Goal: Task Accomplishment & Management: Manage account settings

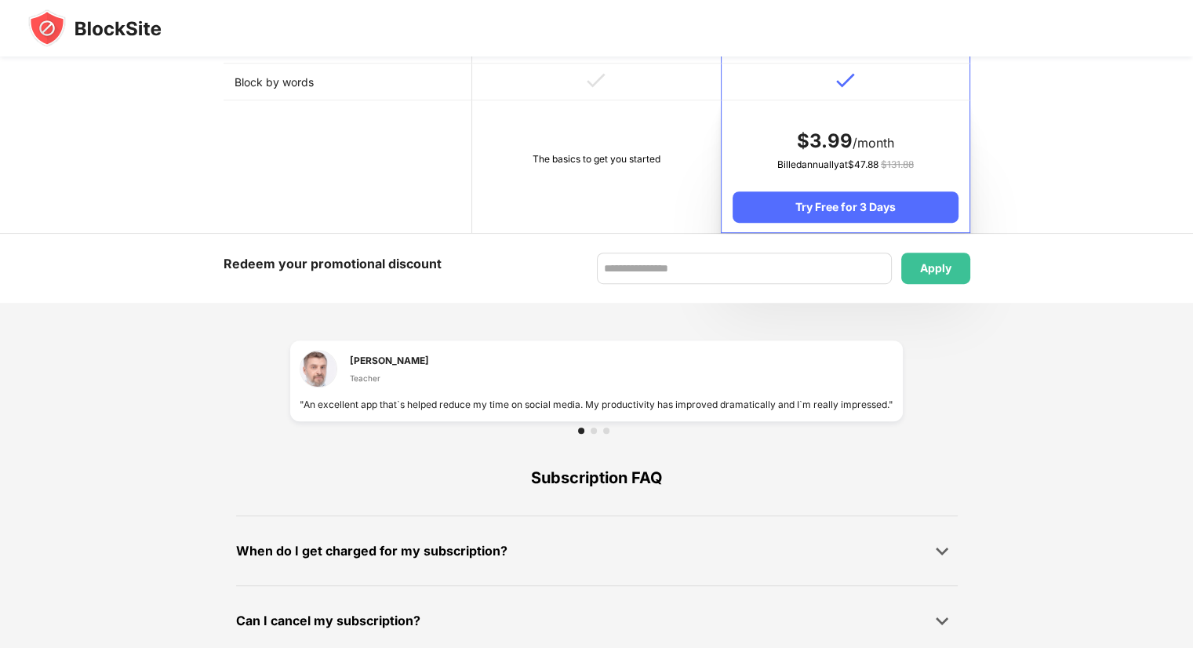
scroll to position [941, 0]
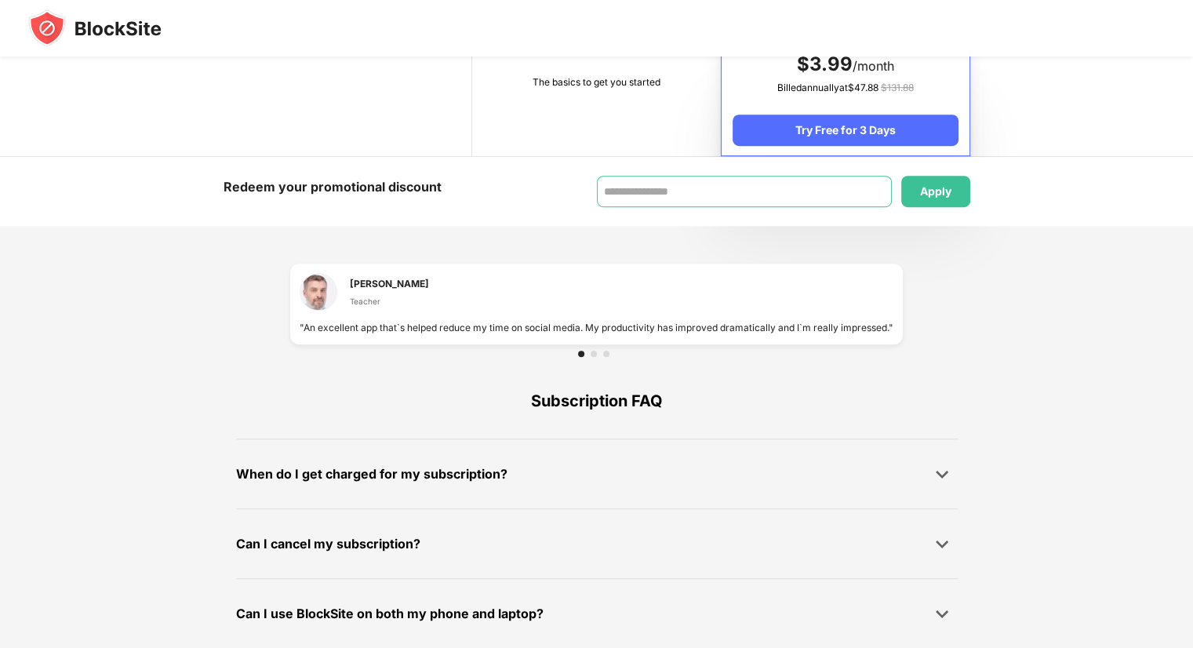
click at [731, 198] on input at bounding box center [744, 191] width 295 height 31
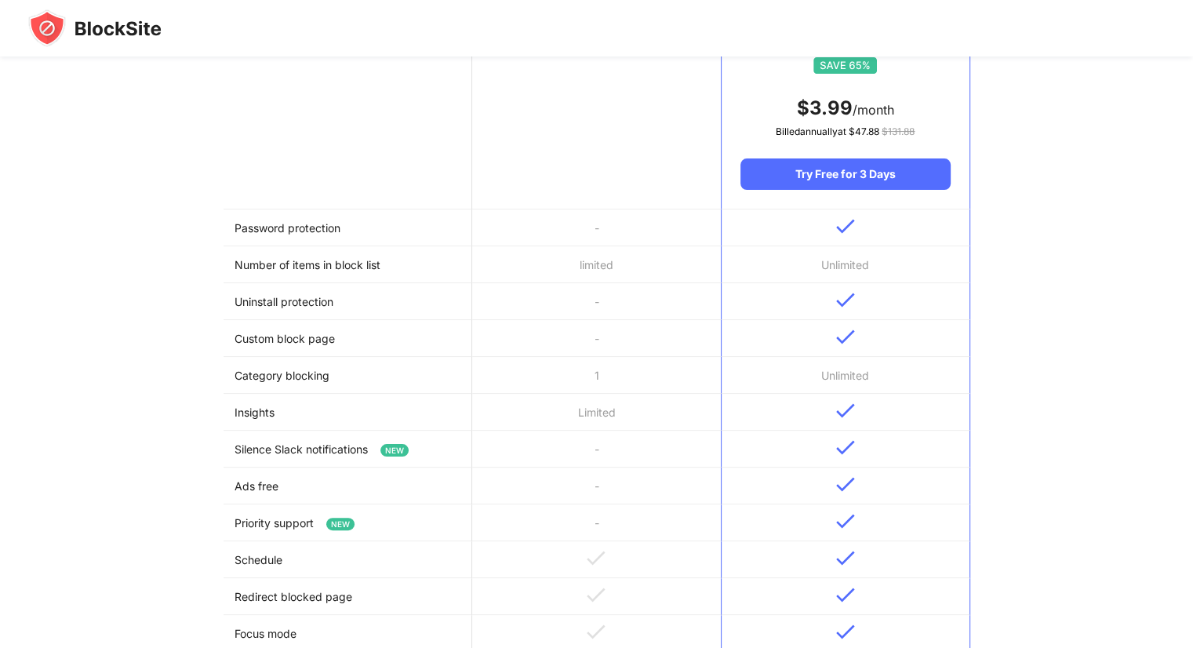
scroll to position [157, 0]
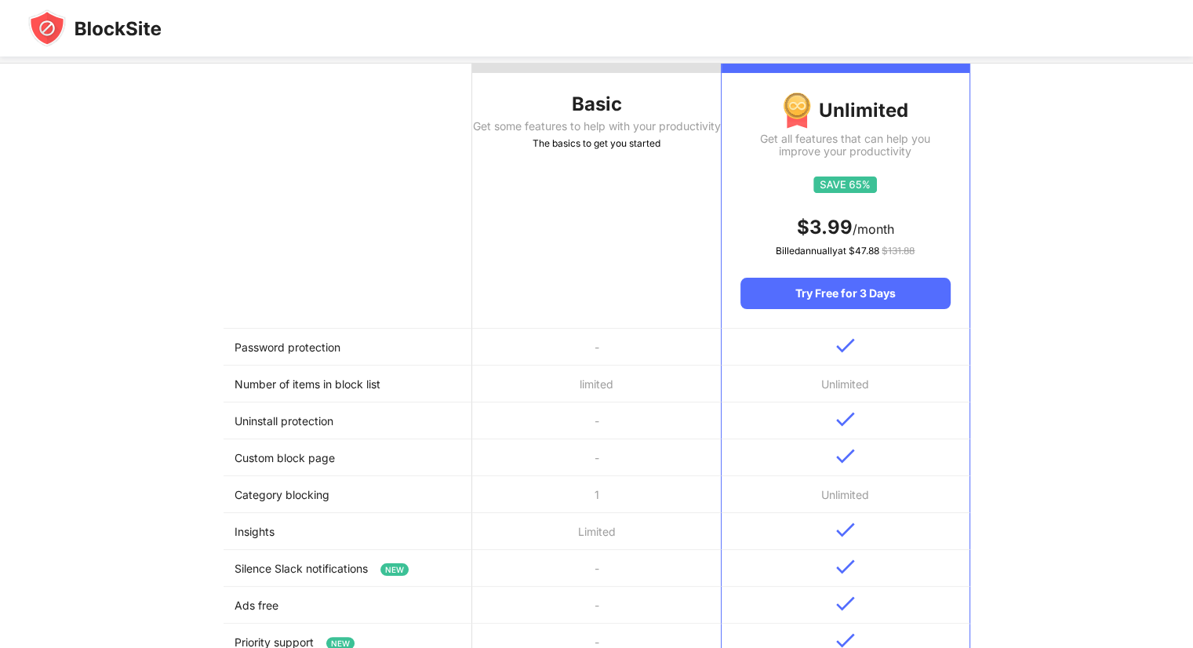
drag, startPoint x: 325, startPoint y: 330, endPoint x: 329, endPoint y: 339, distance: 9.2
click at [327, 336] on td "Password protection" at bounding box center [347, 347] width 249 height 37
click at [330, 343] on td "Password protection" at bounding box center [347, 347] width 249 height 37
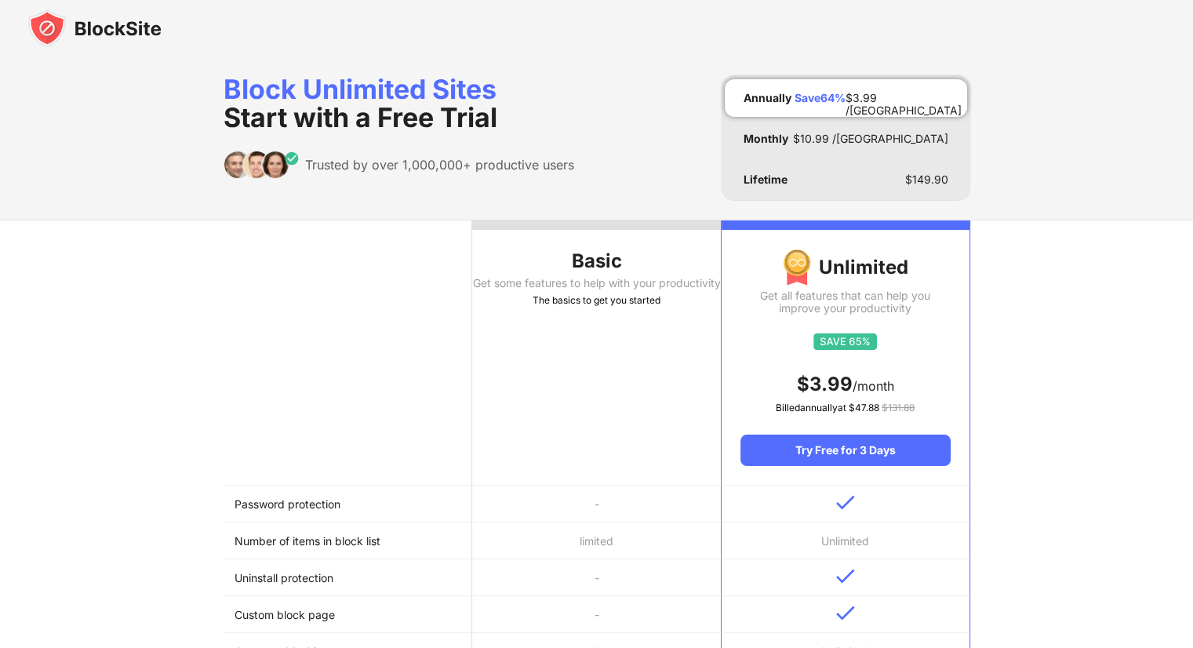
scroll to position [0, 0]
click at [775, 121] on div "Monthly $ 10.99 /MO" at bounding box center [845, 139] width 242 height 38
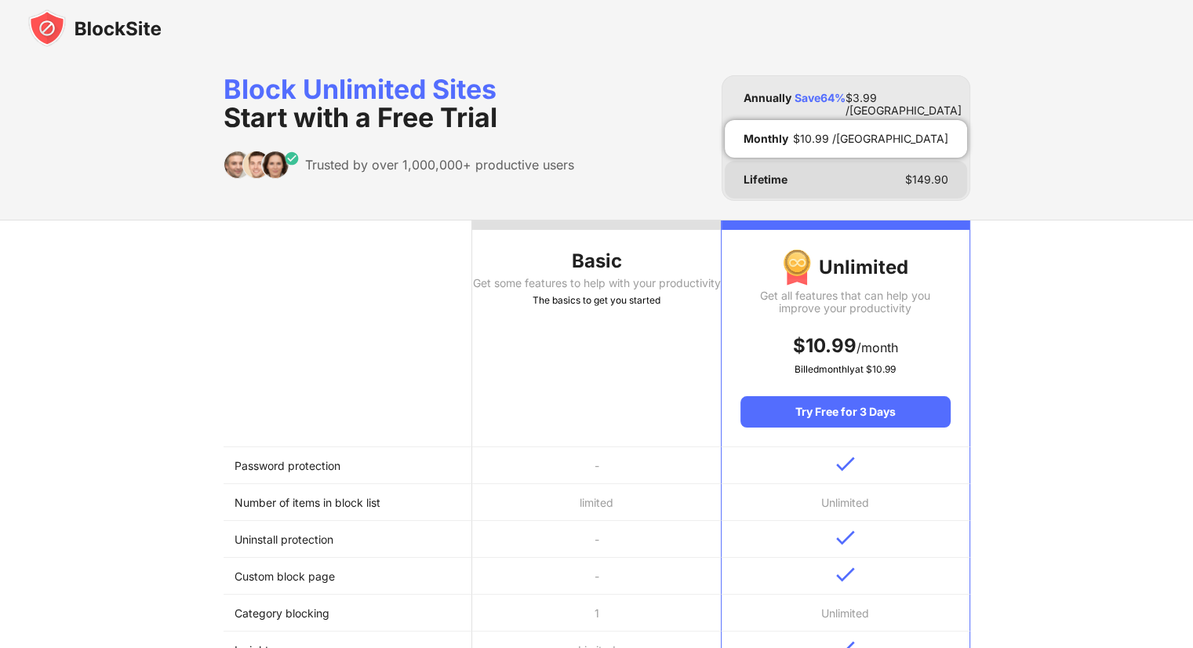
click at [769, 179] on div "Lifetime" at bounding box center [765, 179] width 44 height 13
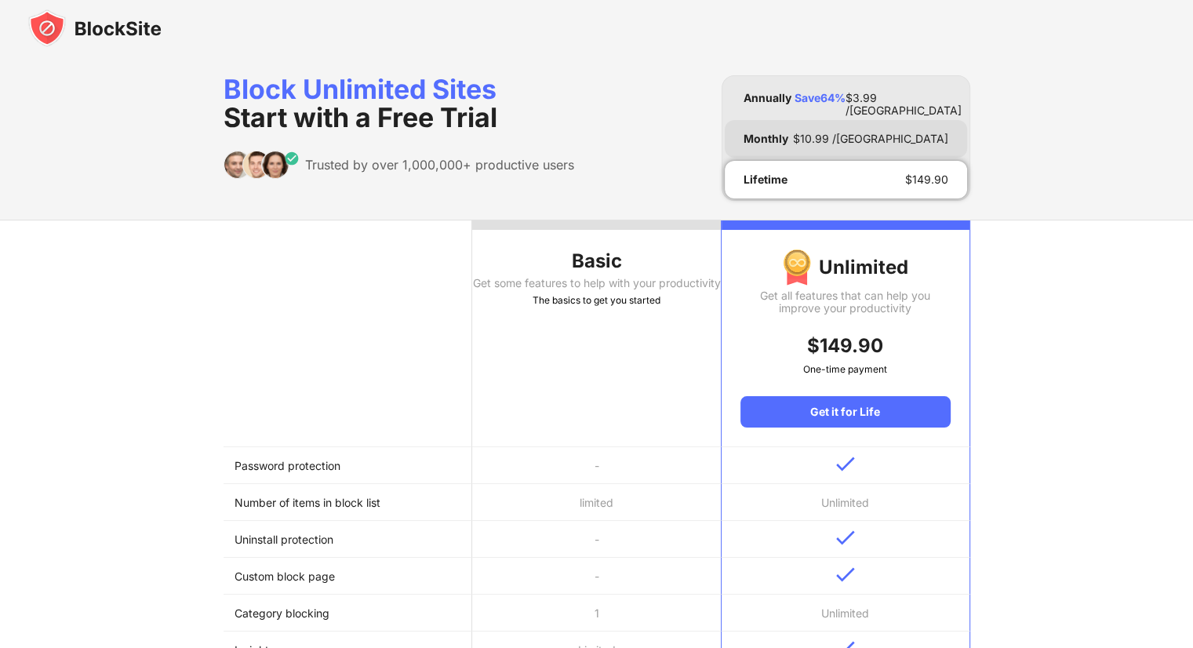
click at [772, 148] on div "Monthly $ 10.99 /MO" at bounding box center [845, 139] width 242 height 38
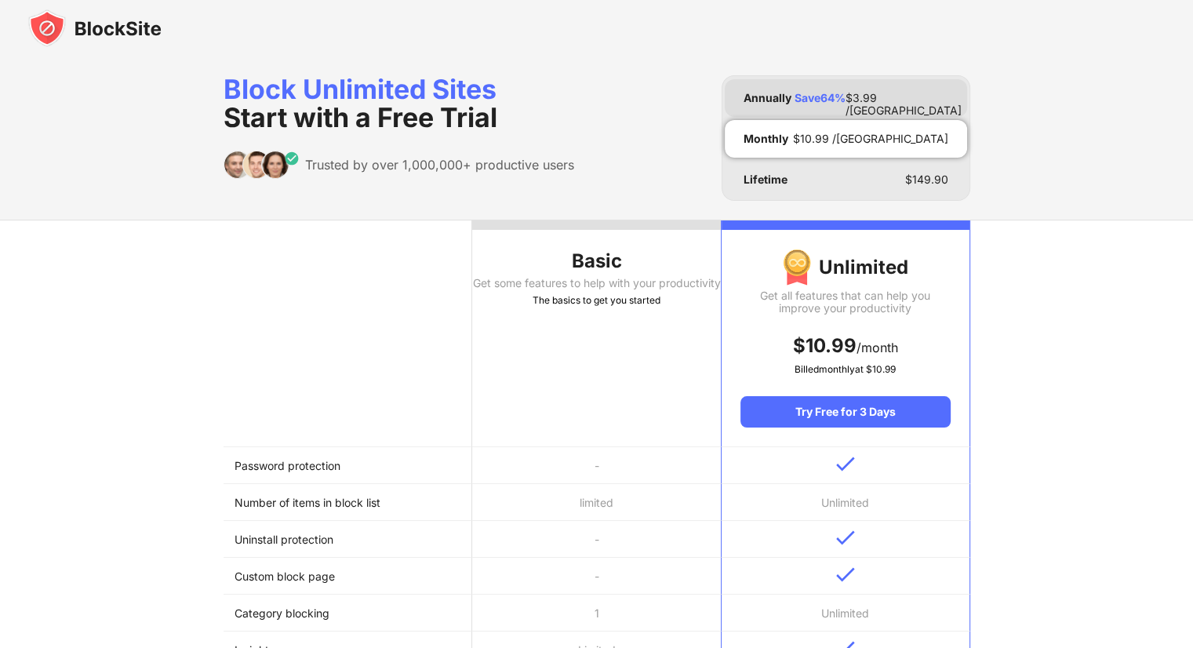
click at [767, 111] on div "Annually Save 64 % $ 3.99 /MO" at bounding box center [845, 98] width 242 height 38
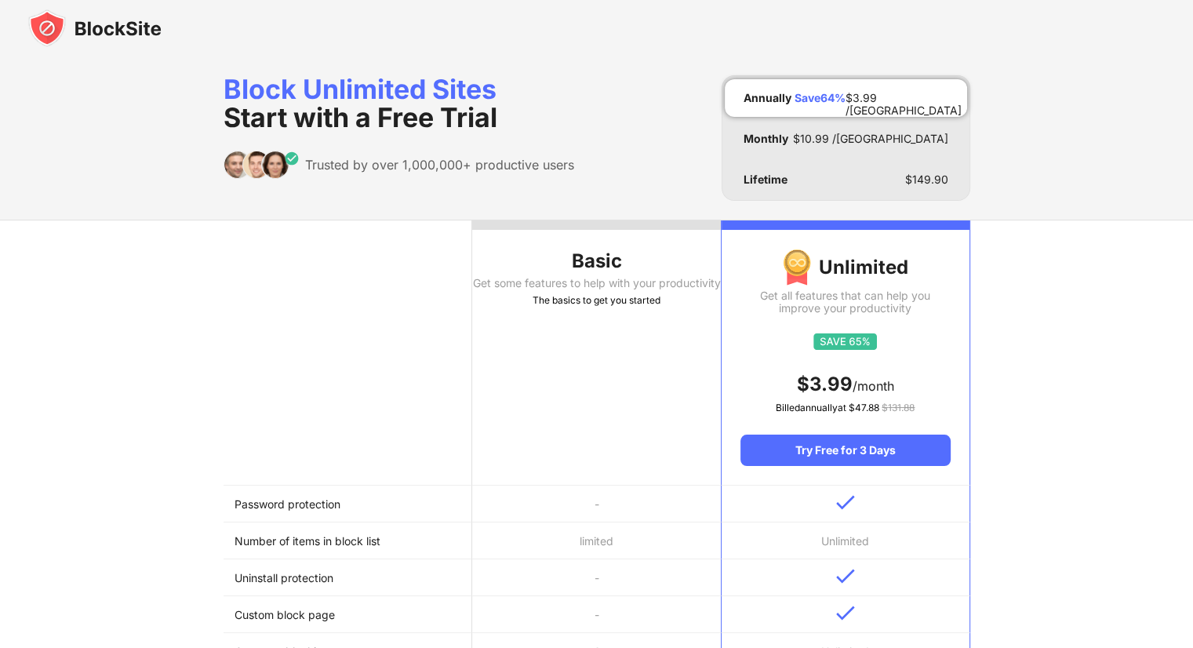
click at [551, 270] on div "Basic" at bounding box center [596, 261] width 249 height 25
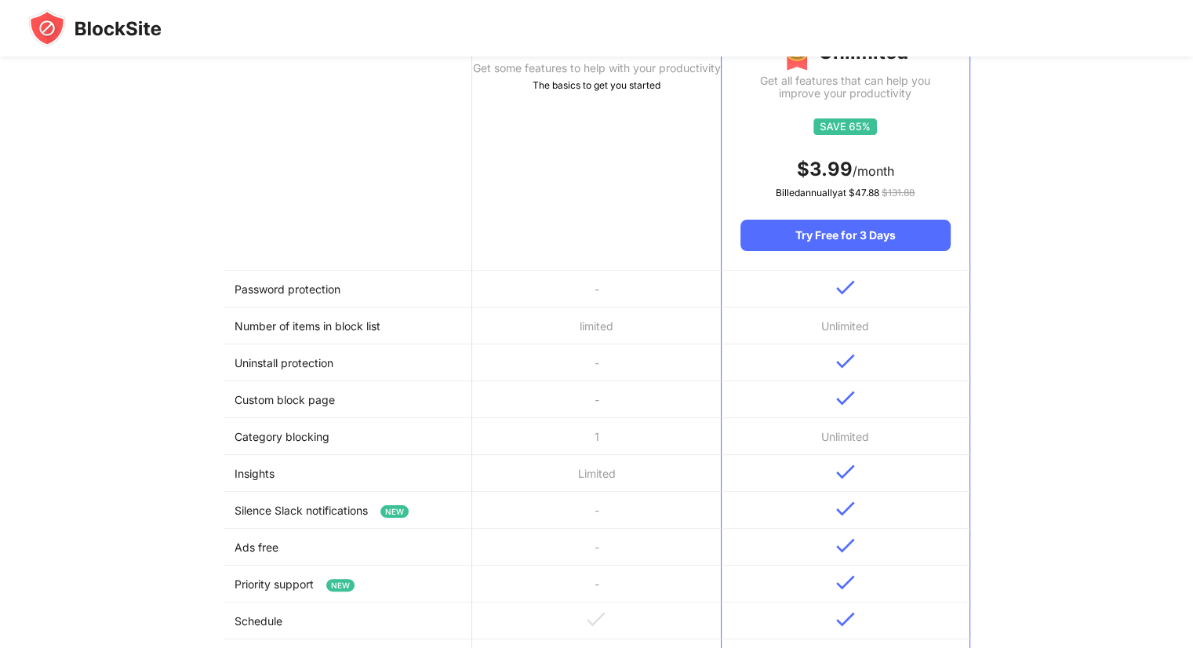
scroll to position [235, 0]
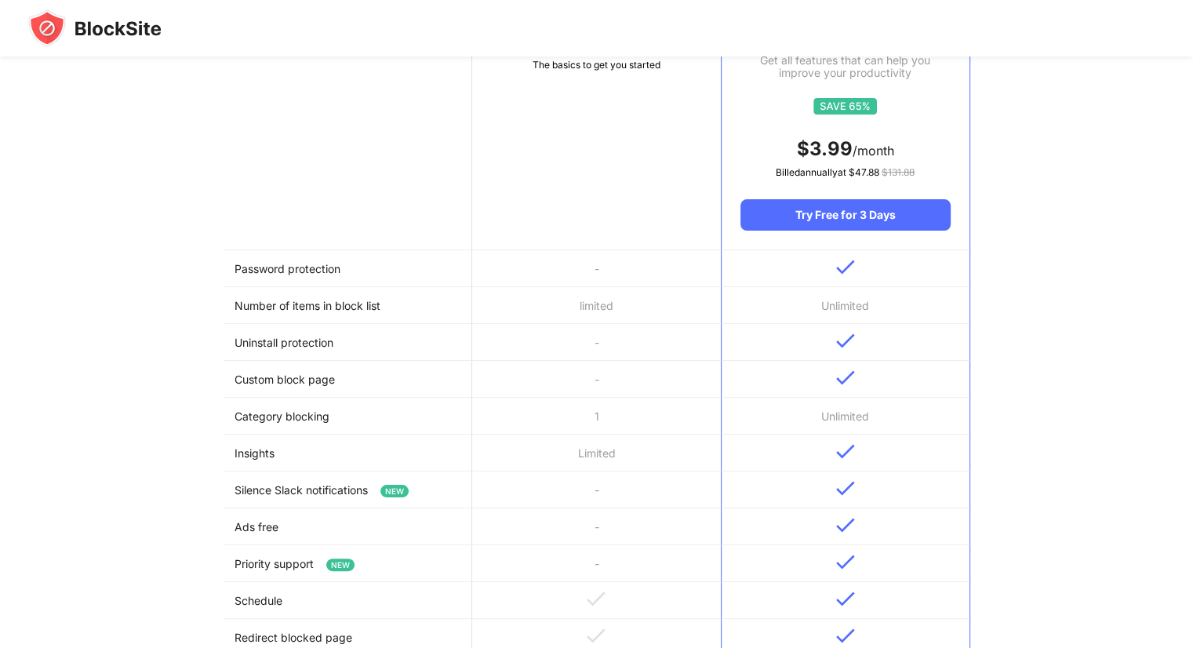
click at [310, 272] on td "Password protection" at bounding box center [347, 268] width 249 height 37
click at [314, 300] on td "Number of items in block list" at bounding box center [347, 305] width 249 height 37
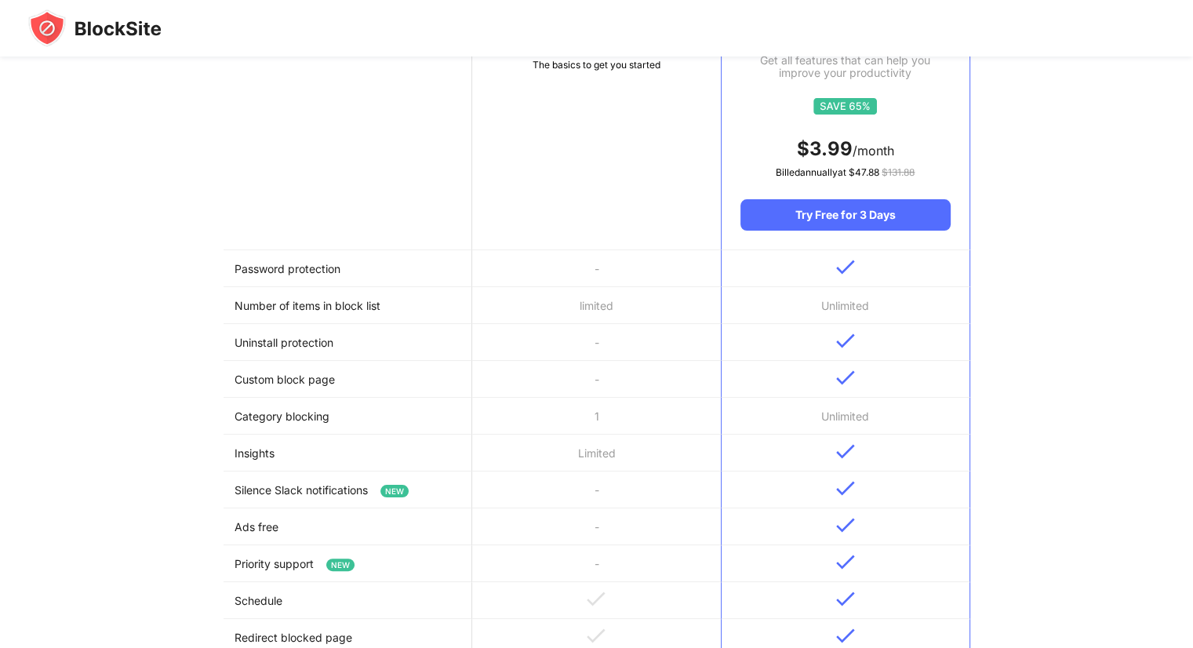
click at [314, 300] on td "Number of items in block list" at bounding box center [347, 305] width 249 height 37
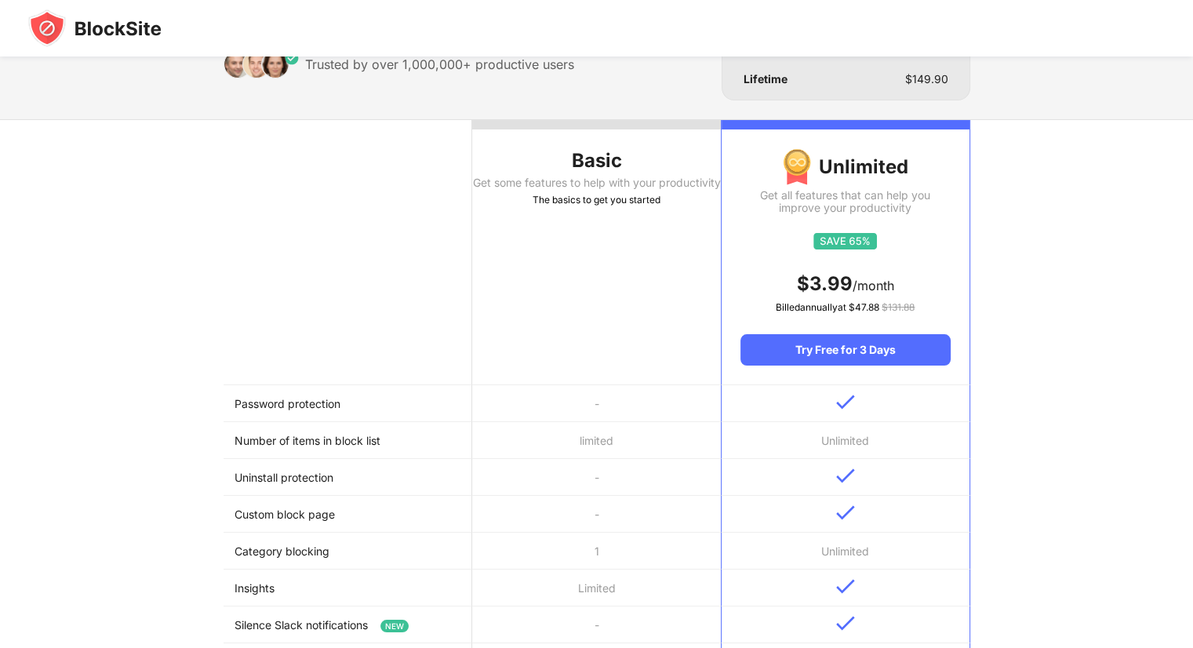
scroll to position [0, 0]
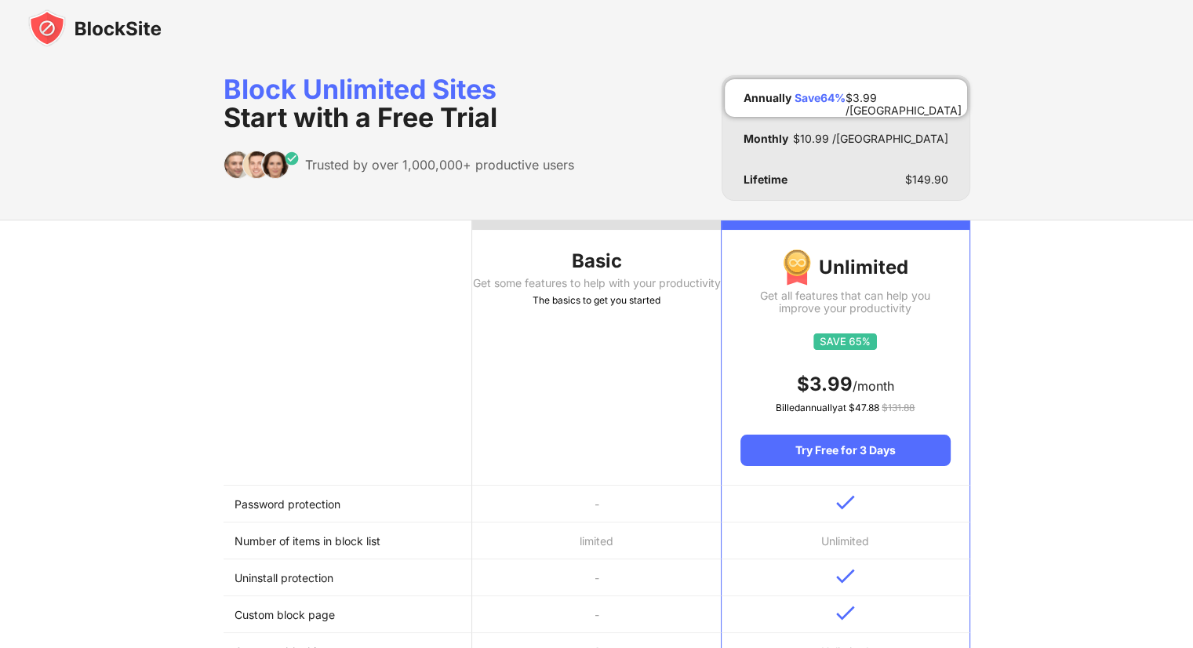
click at [477, 106] on span "Start with a Free Trial" at bounding box center [360, 117] width 274 height 32
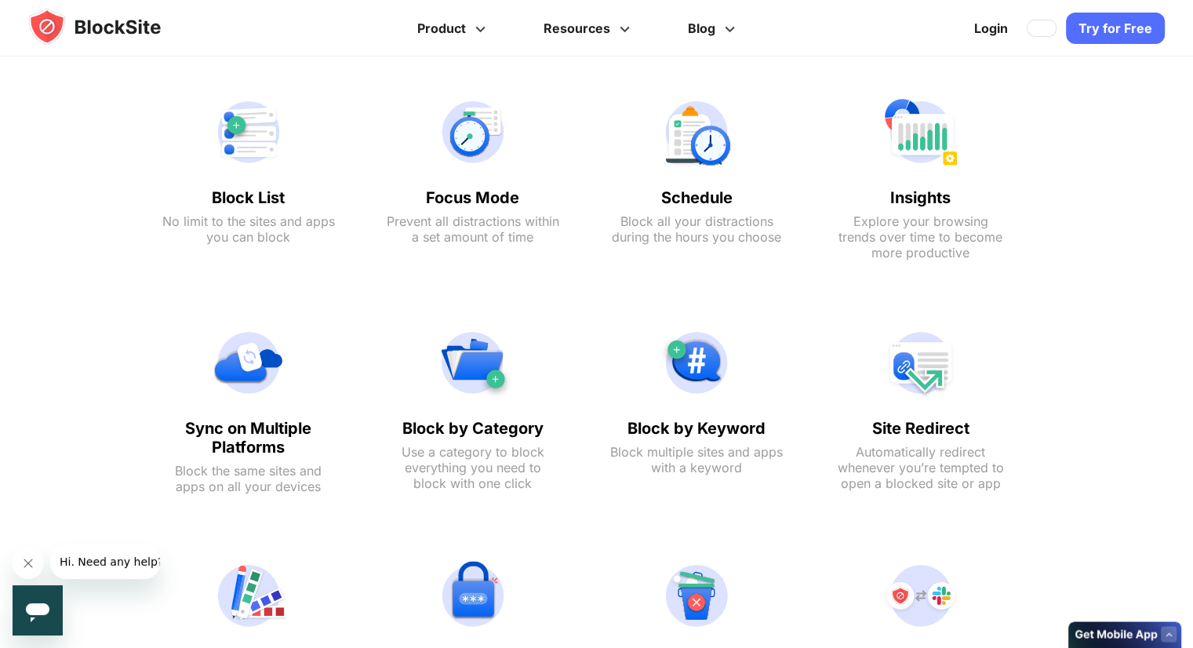
scroll to position [2274, 0]
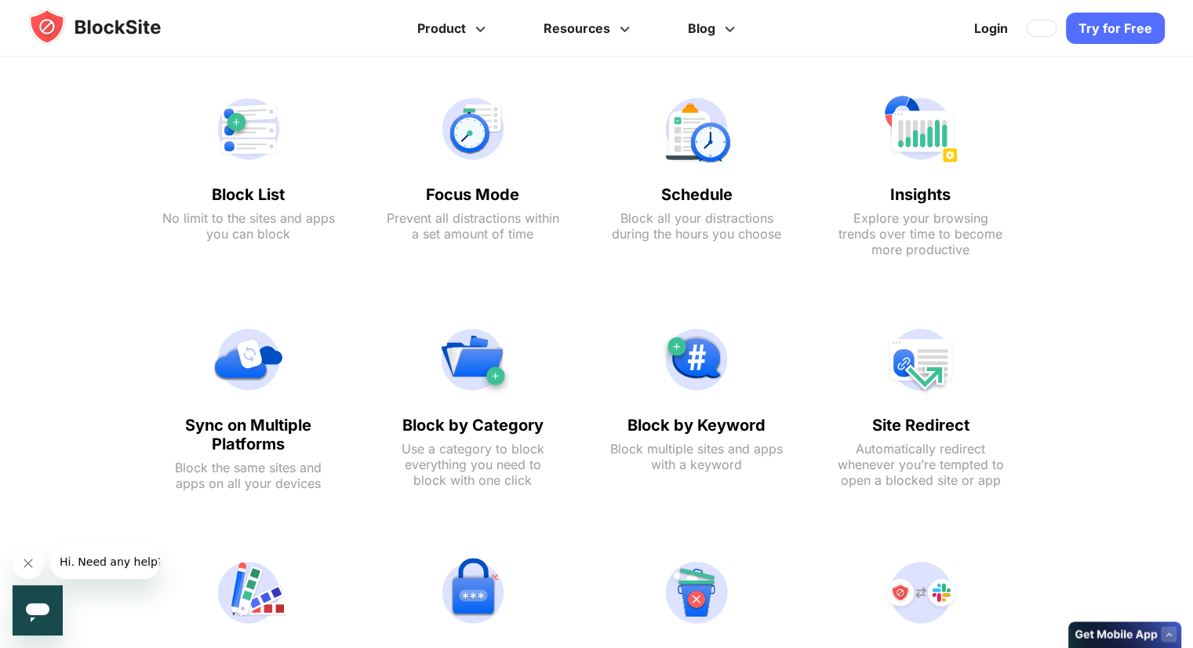
click at [1043, 16] on div "Login Download on AppStore Download on Google Play Try for Free" at bounding box center [1064, 28] width 200 height 38
click at [1037, 32] on link at bounding box center [1041, 28] width 30 height 17
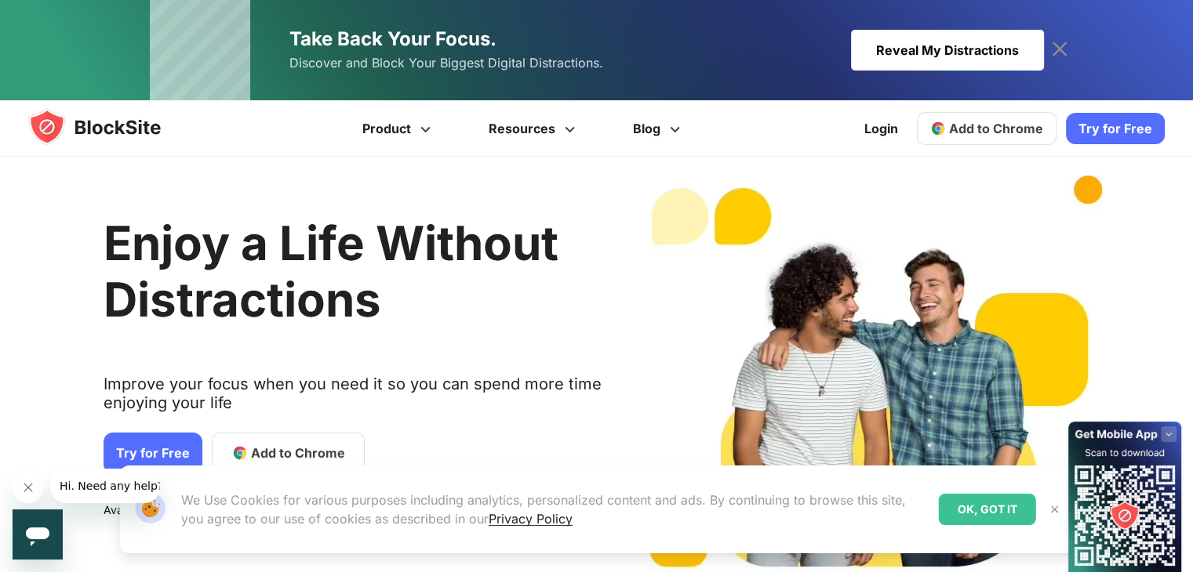
scroll to position [0, 0]
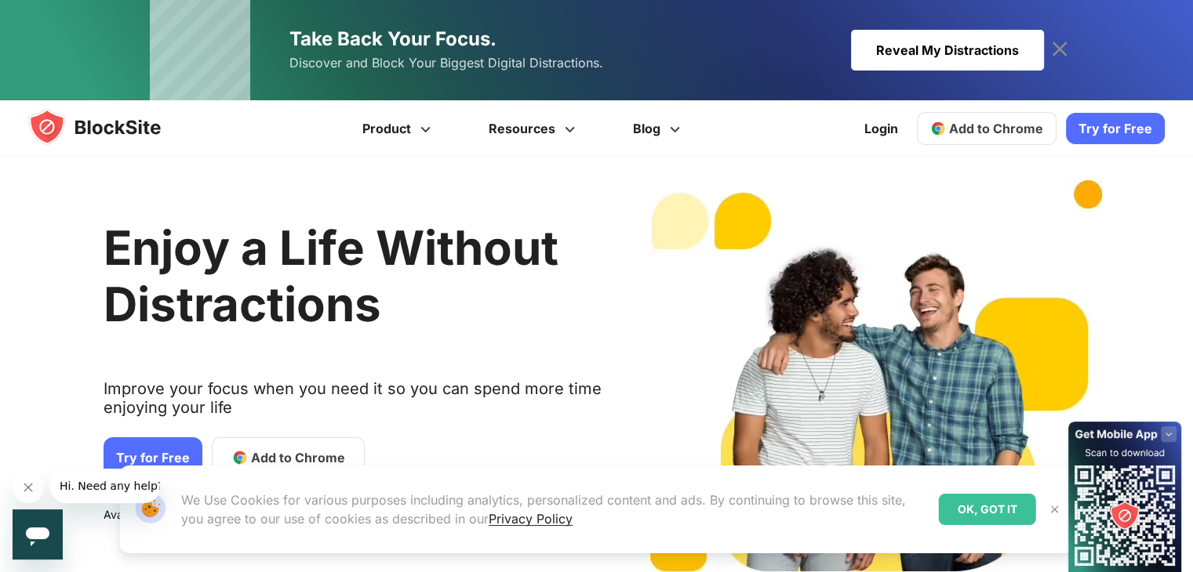
click at [1068, 43] on div "Take Back Your Focus. Discover and Block Your Biggest Digital Distractions. Rev…" at bounding box center [596, 50] width 1193 height 100
drag, startPoint x: 1064, startPoint y: 43, endPoint x: 1052, endPoint y: 98, distance: 56.1
click at [1063, 43] on icon at bounding box center [1058, 49] width 15 height 15
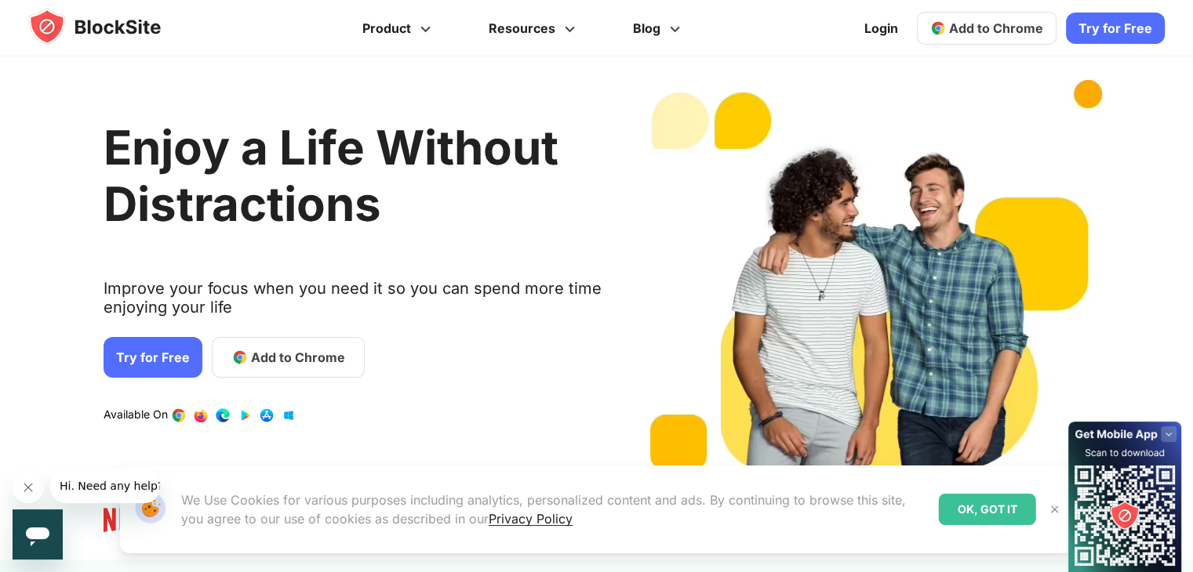
click at [1020, 40] on link "Add to Chrome" at bounding box center [987, 28] width 140 height 33
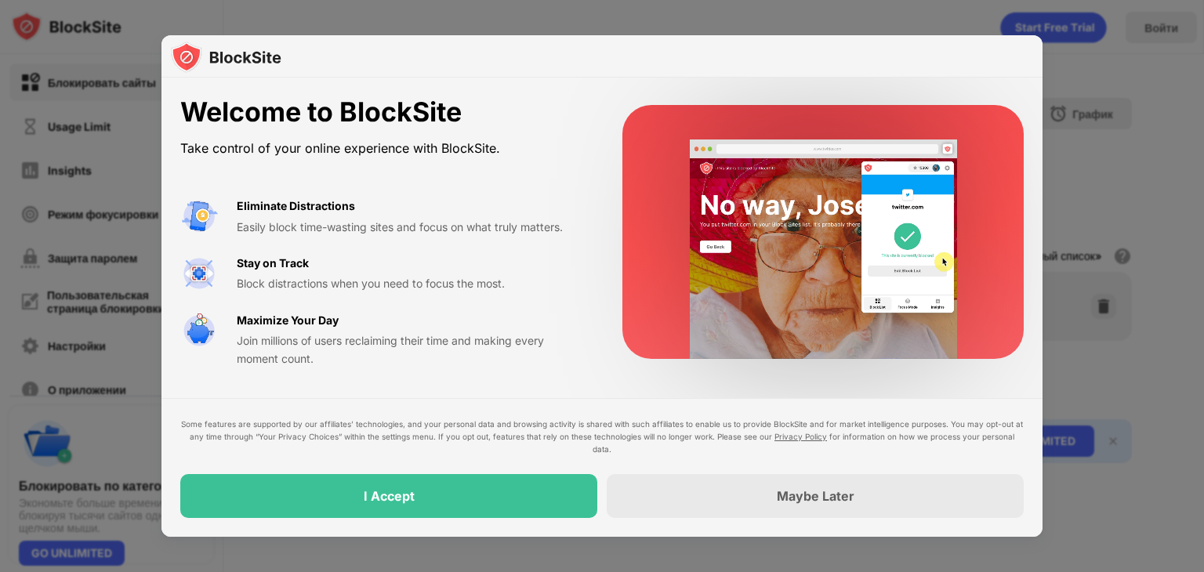
click at [1113, 104] on div at bounding box center [602, 286] width 1204 height 572
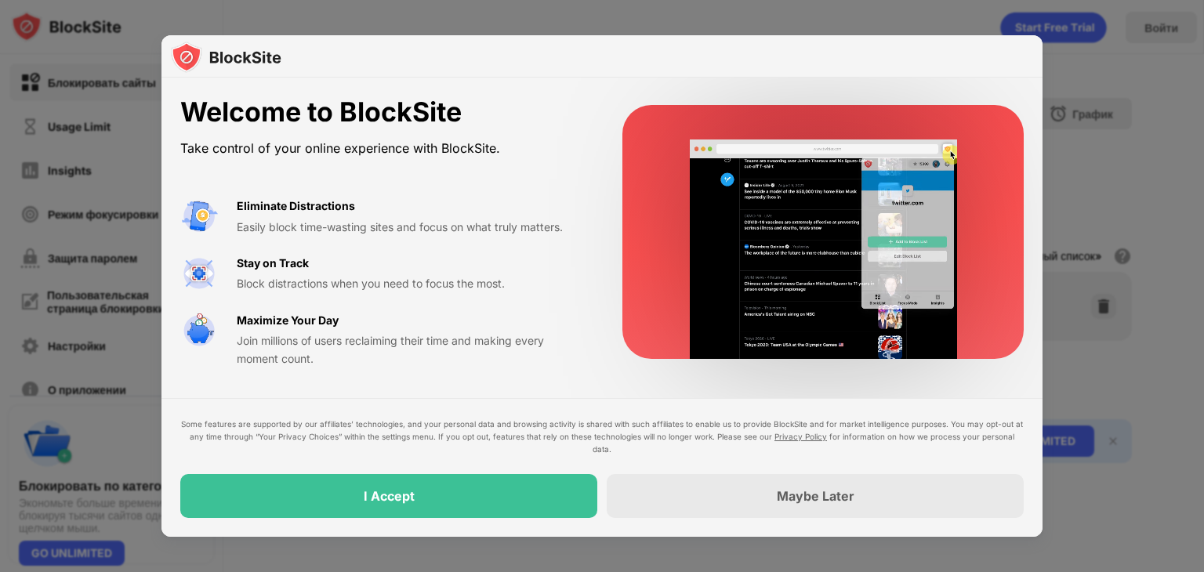
click at [432, 519] on div "Some features are supported by our affiliates’ technologies, and your personal …" at bounding box center [602, 467] width 881 height 139
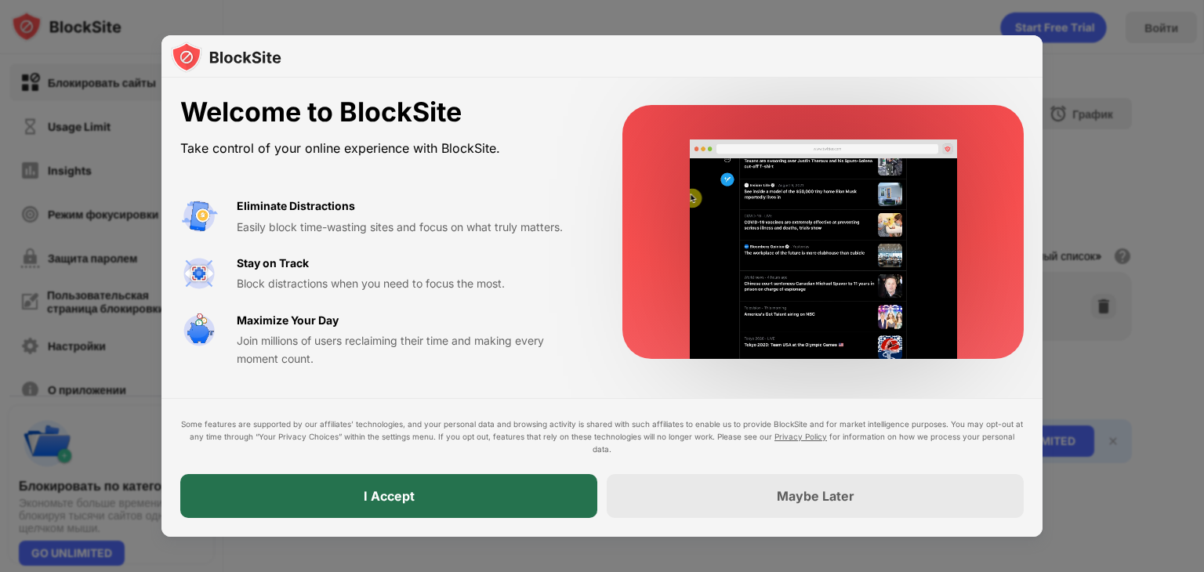
click at [427, 503] on div "I Accept" at bounding box center [388, 496] width 417 height 44
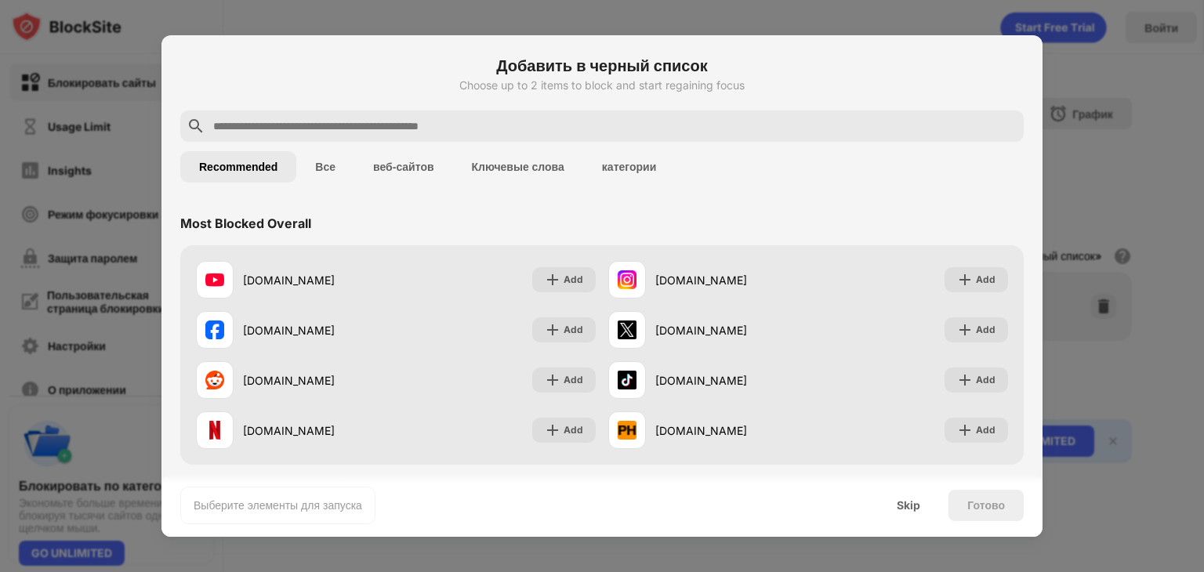
click at [478, 114] on div at bounding box center [602, 126] width 844 height 31
click at [470, 126] on input "text" at bounding box center [615, 126] width 806 height 19
click at [456, 117] on input "text" at bounding box center [615, 126] width 806 height 19
click at [430, 111] on div at bounding box center [602, 126] width 844 height 31
click at [436, 125] on input "text" at bounding box center [615, 126] width 806 height 19
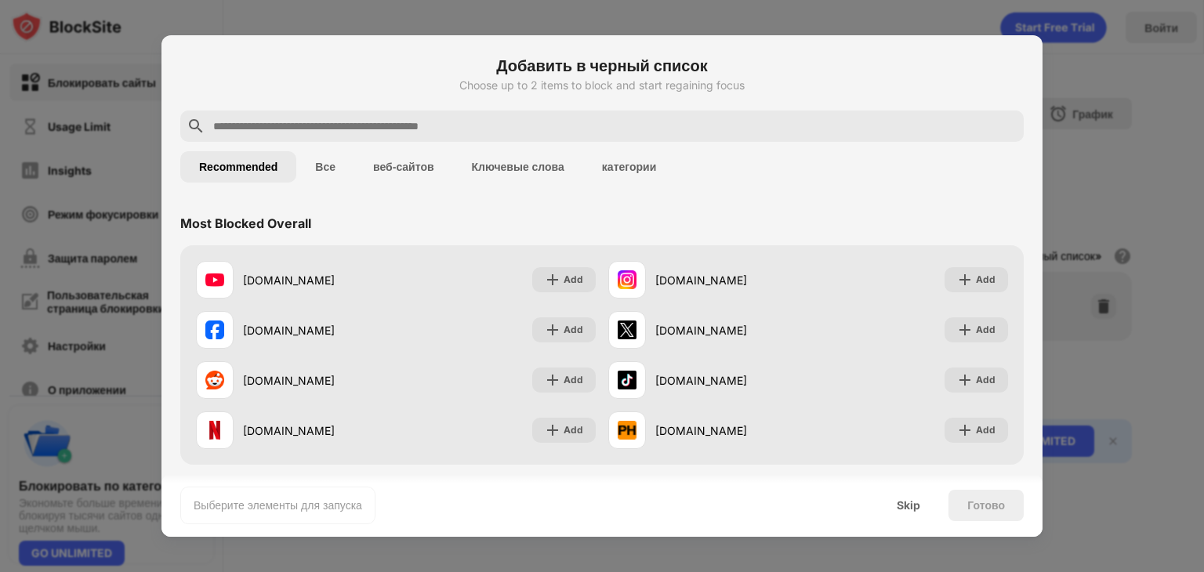
paste input "**********"
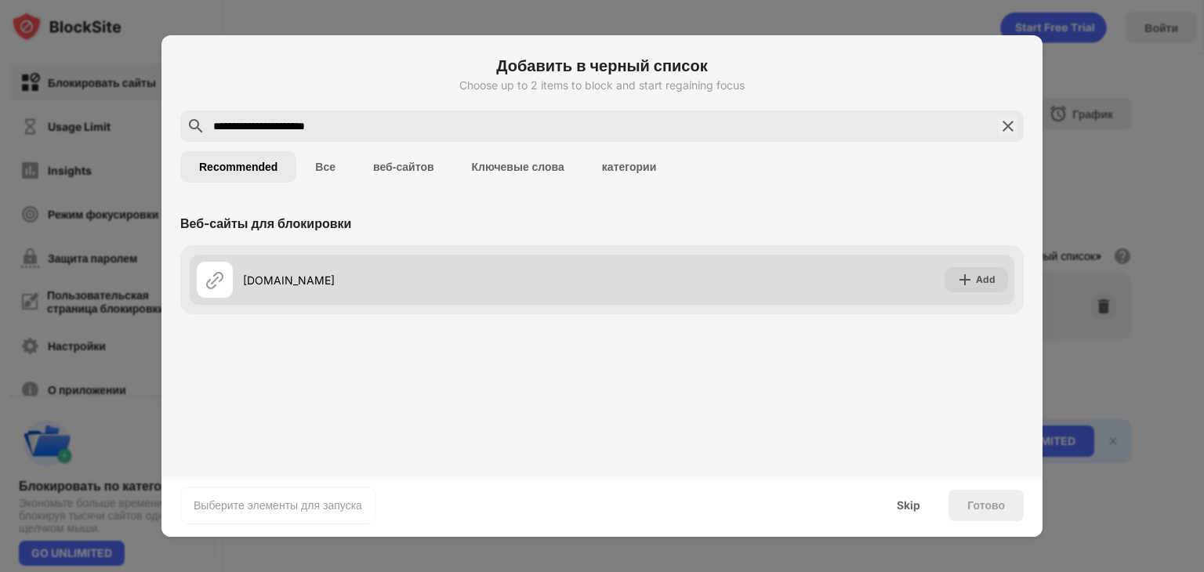
type input "**********"
click at [389, 261] on div "[DOMAIN_NAME]" at bounding box center [399, 280] width 406 height 38
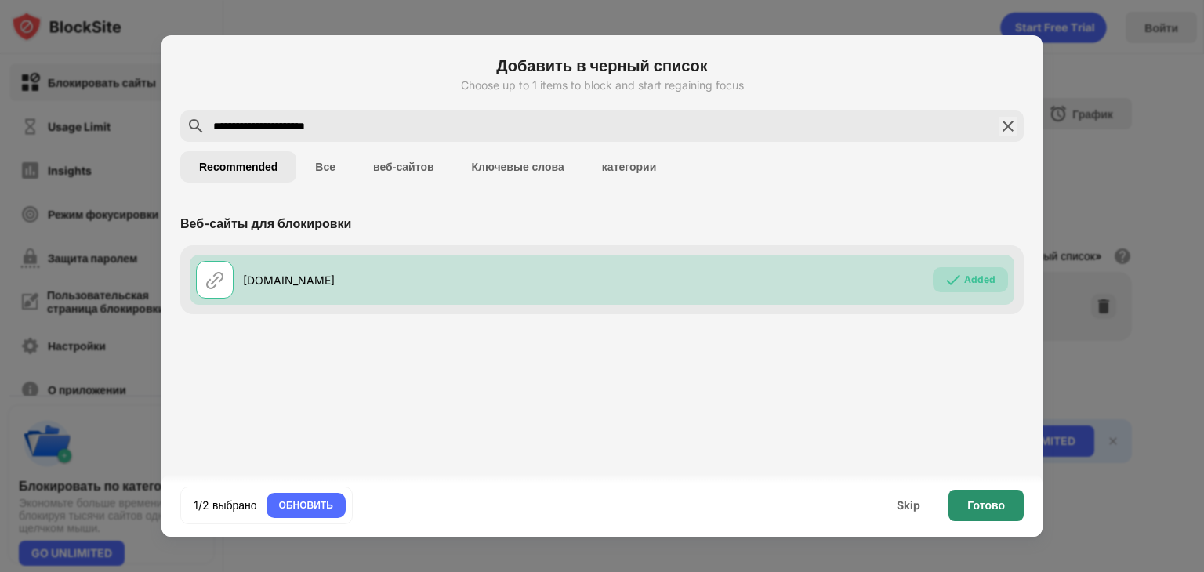
click at [987, 513] on div "Готово" at bounding box center [986, 505] width 75 height 31
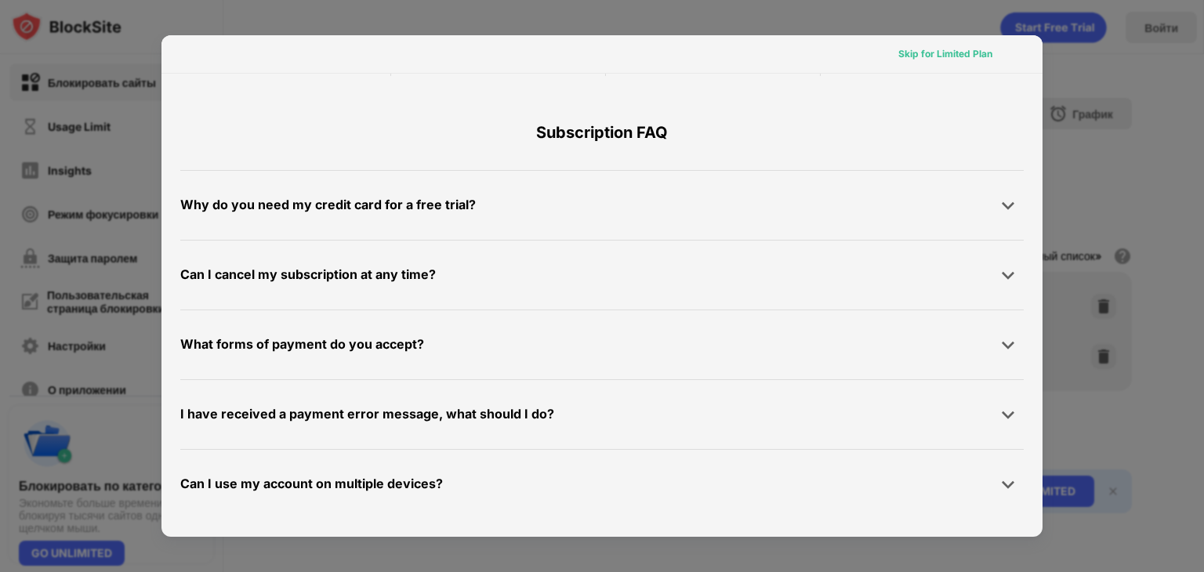
click at [922, 60] on div "Skip for Limited Plan" at bounding box center [946, 54] width 94 height 16
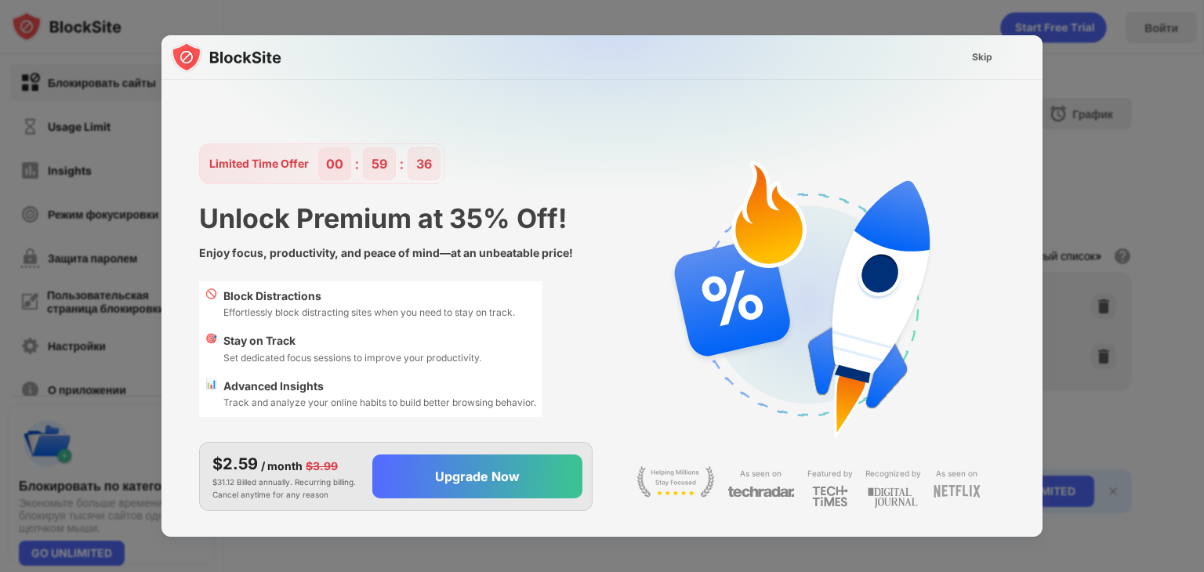
click at [992, 54] on div "Skip" at bounding box center [982, 57] width 20 height 16
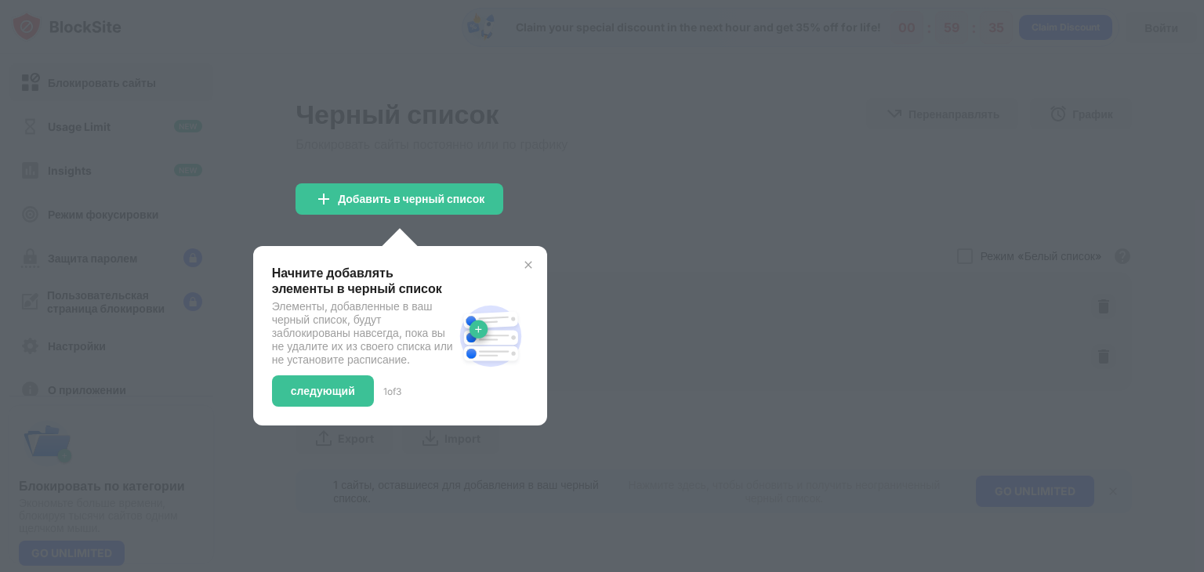
click at [615, 243] on div at bounding box center [602, 286] width 1204 height 572
click at [329, 407] on div "следующий" at bounding box center [323, 391] width 102 height 31
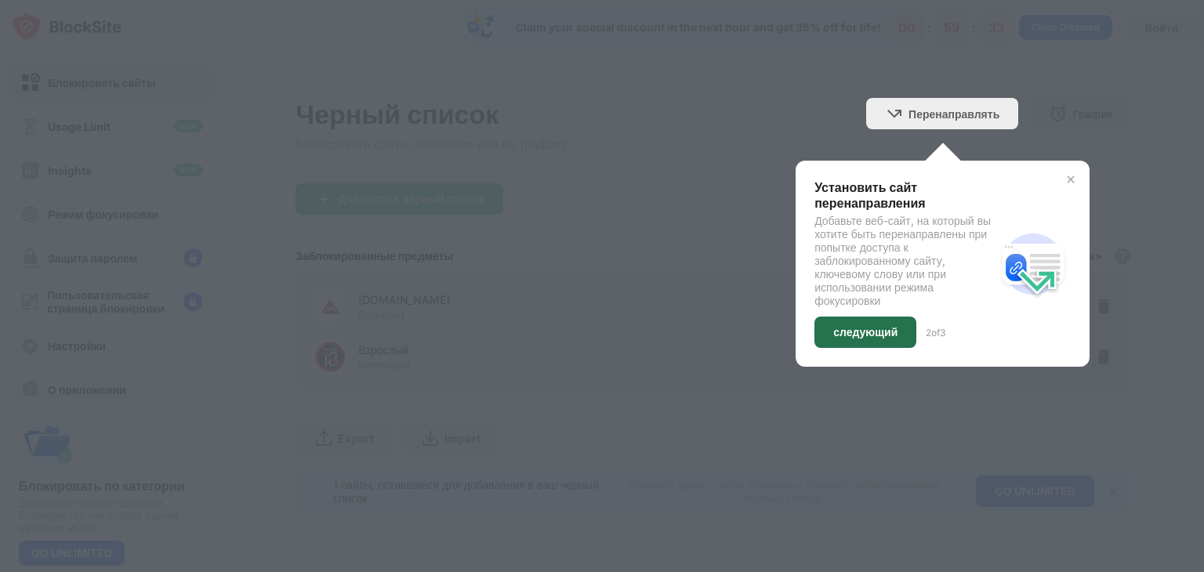
click at [889, 319] on div "следующий" at bounding box center [866, 332] width 102 height 31
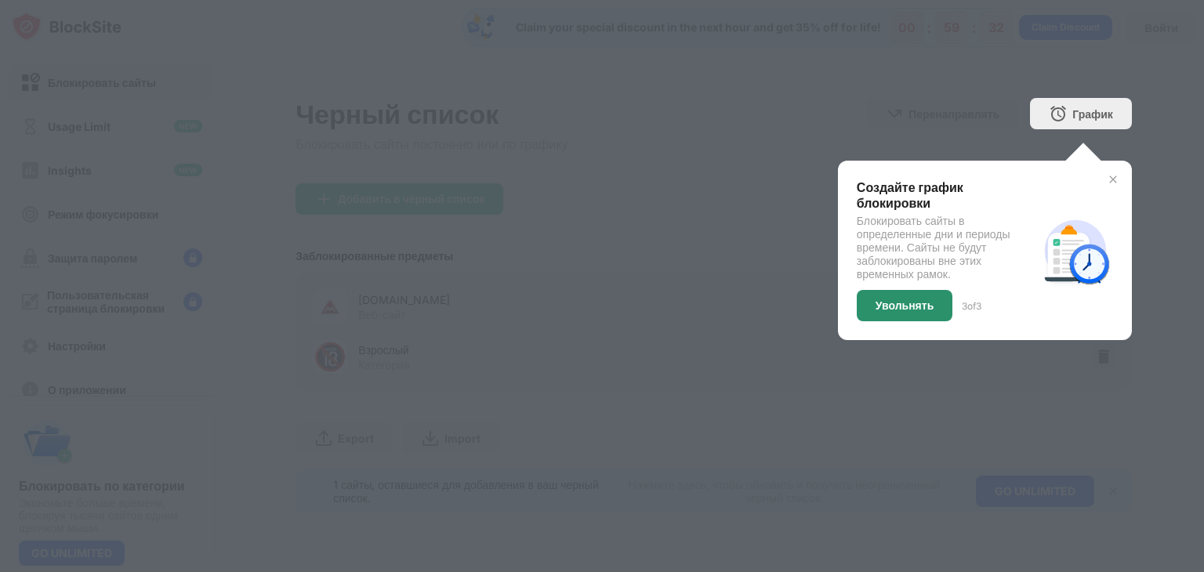
click at [939, 300] on div "Увольнять" at bounding box center [905, 305] width 96 height 31
